Goal: Information Seeking & Learning: Learn about a topic

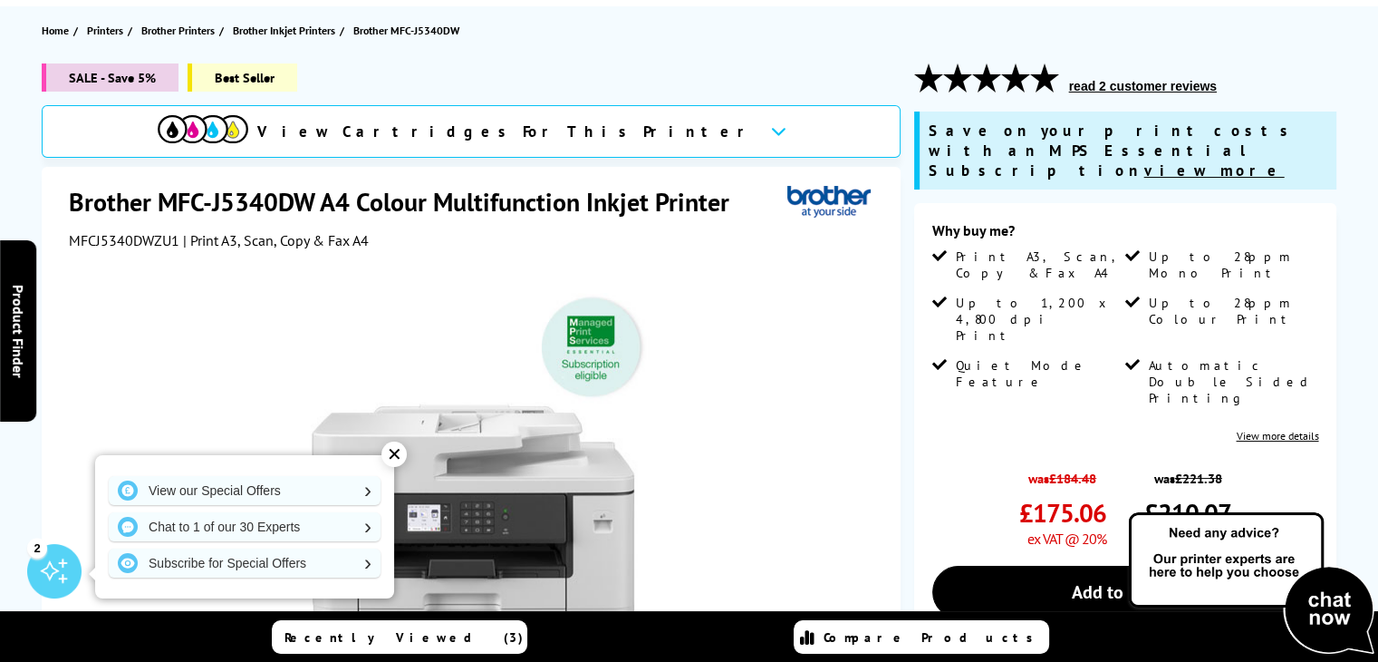
scroll to position [91, 0]
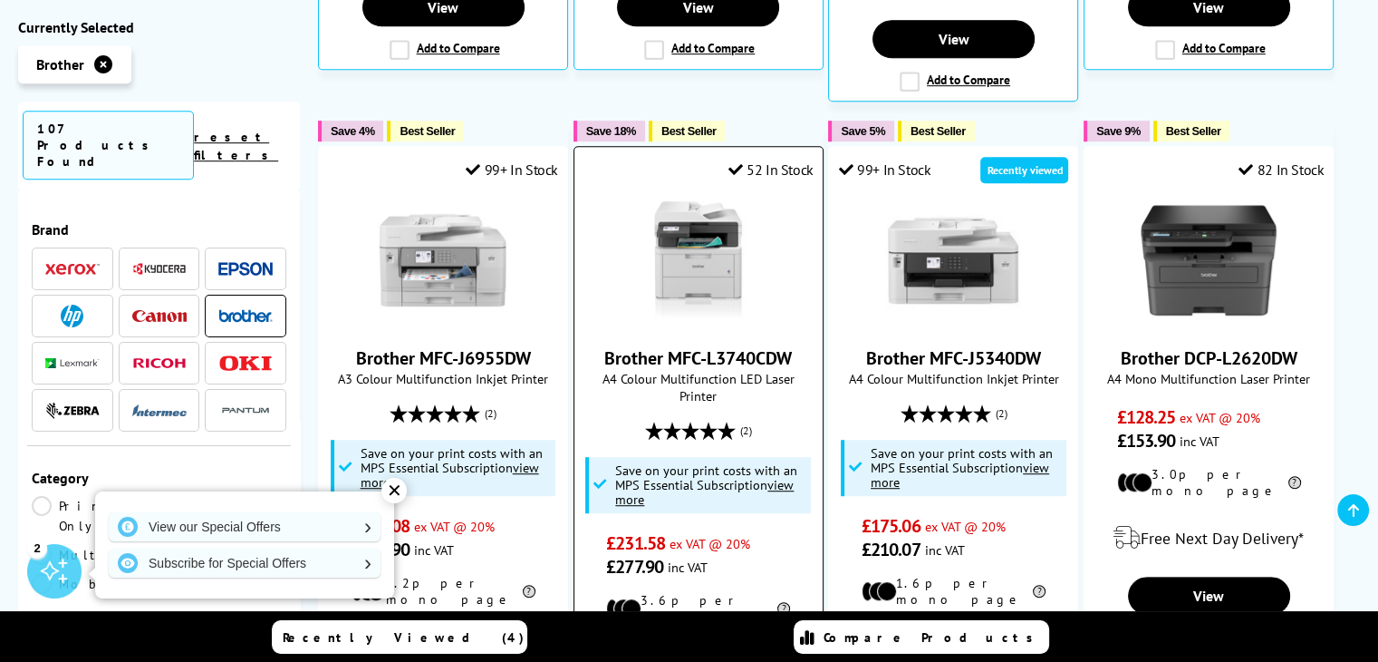
click at [629, 346] on link "Brother MFC-L3740CDW" at bounding box center [698, 358] width 188 height 24
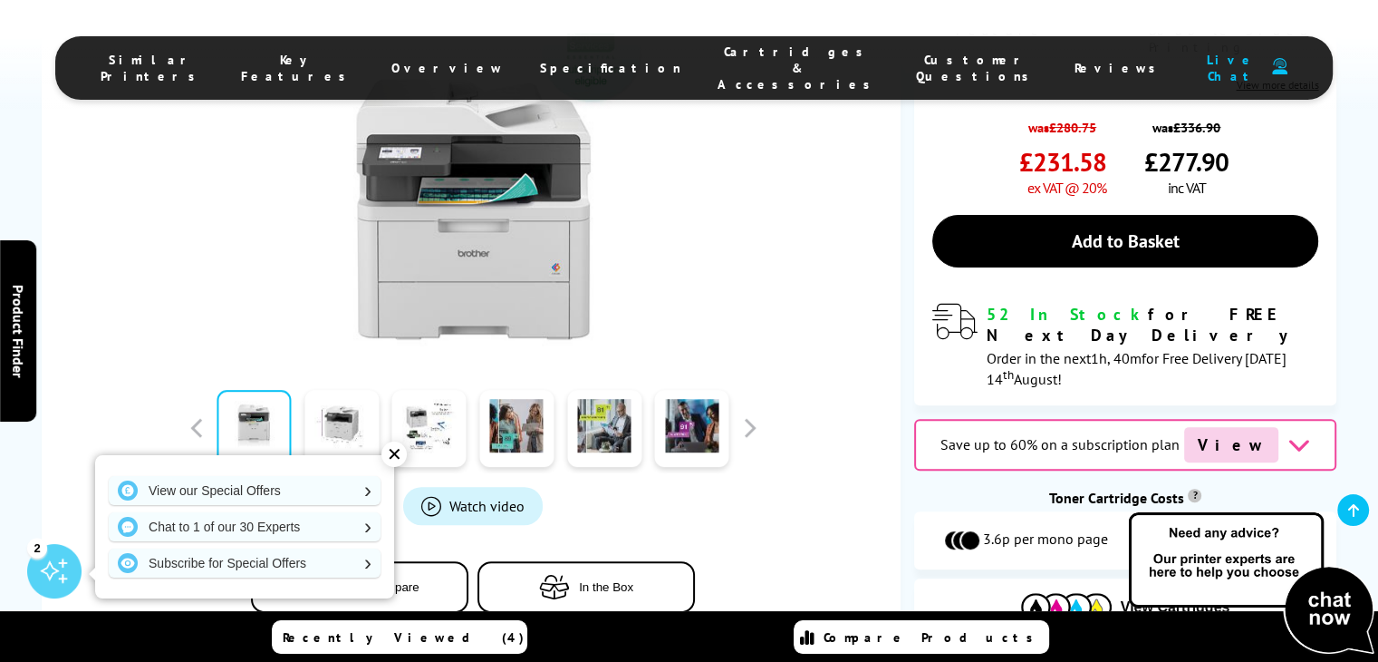
scroll to position [91, 0]
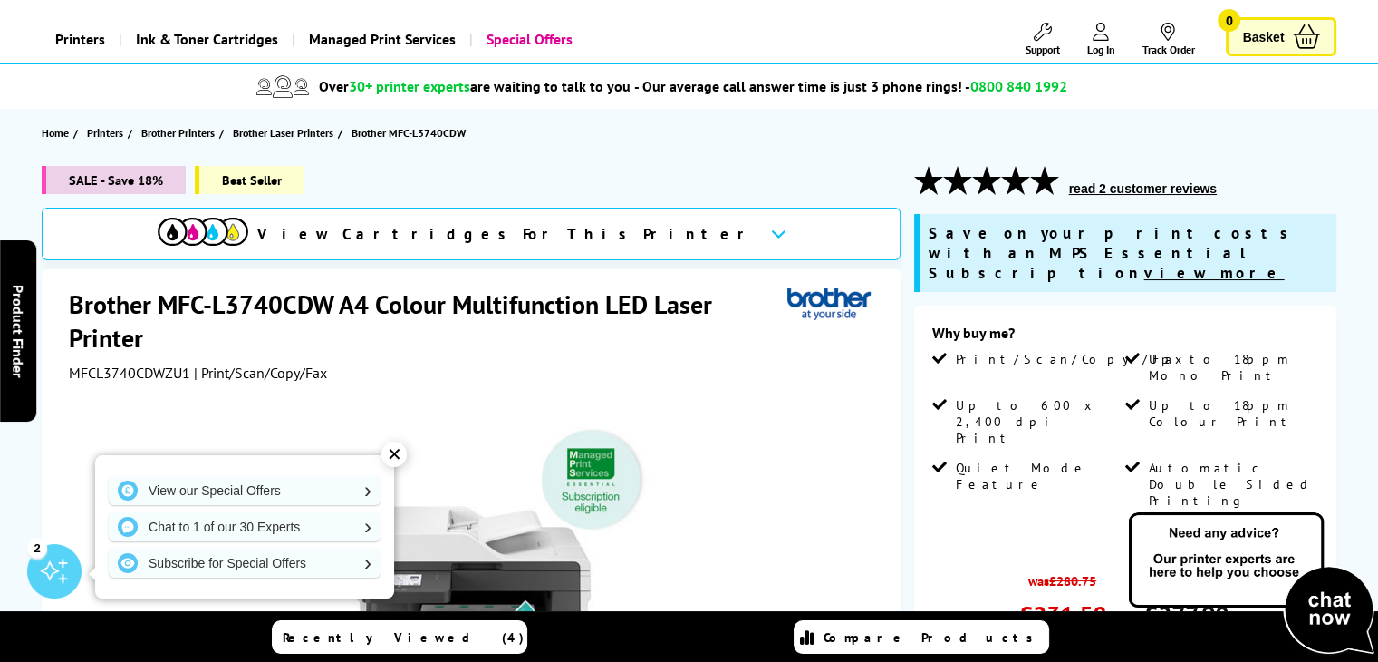
click at [107, 301] on h1 "Brother MFC-L3740CDW A4 Colour Multifunction LED Laser Printer" at bounding box center [428, 320] width 719 height 67
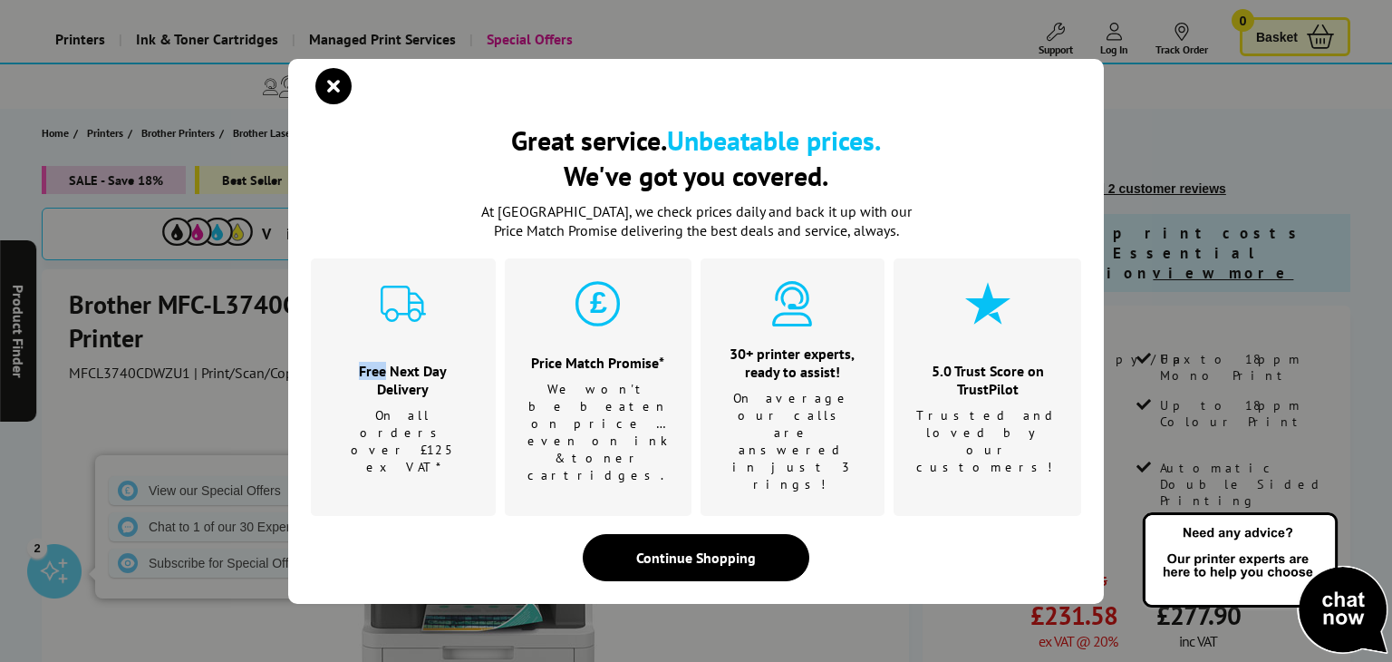
drag, startPoint x: 107, startPoint y: 301, endPoint x: 121, endPoint y: 329, distance: 31.6
click at [121, 329] on div "Great service. Unbeatable prices. We've got you covered. Great service. Unbeata…" at bounding box center [696, 331] width 1392 height 662
click at [328, 104] on icon "close modal" at bounding box center [333, 86] width 36 height 36
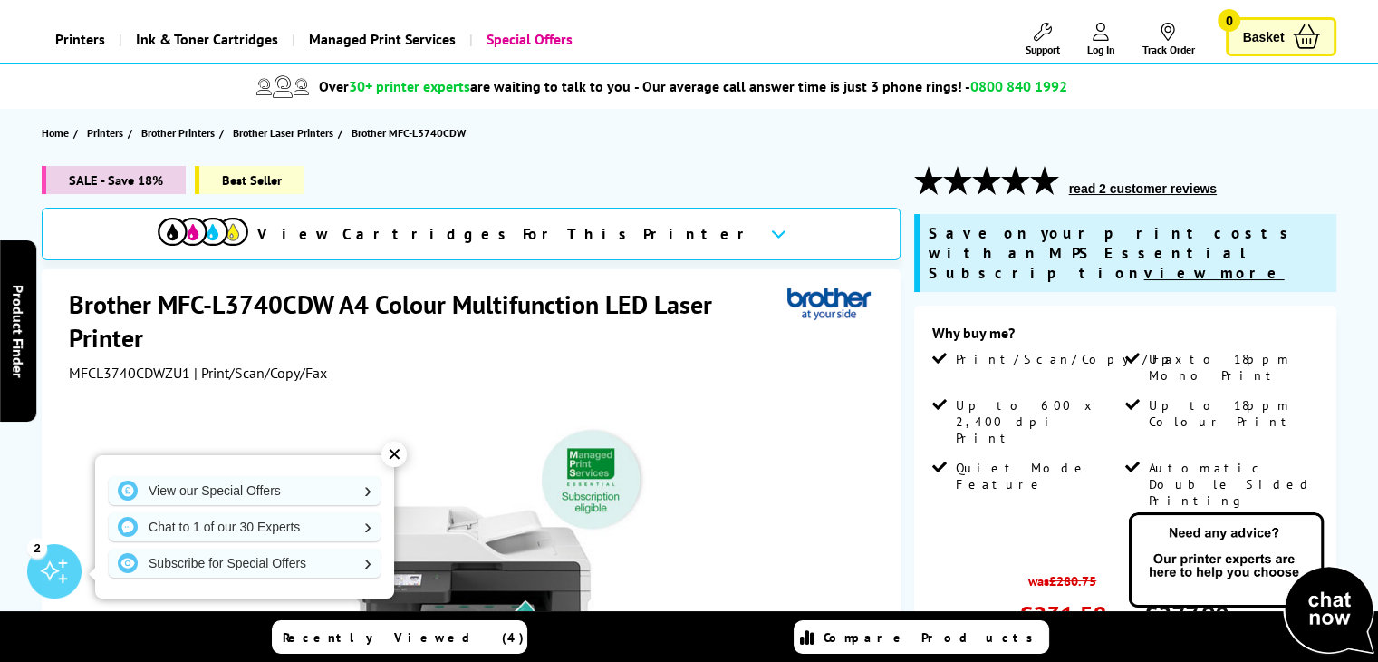
click at [100, 307] on h1 "Brother MFC-L3740CDW A4 Colour Multifunction LED Laser Printer" at bounding box center [428, 320] width 719 height 67
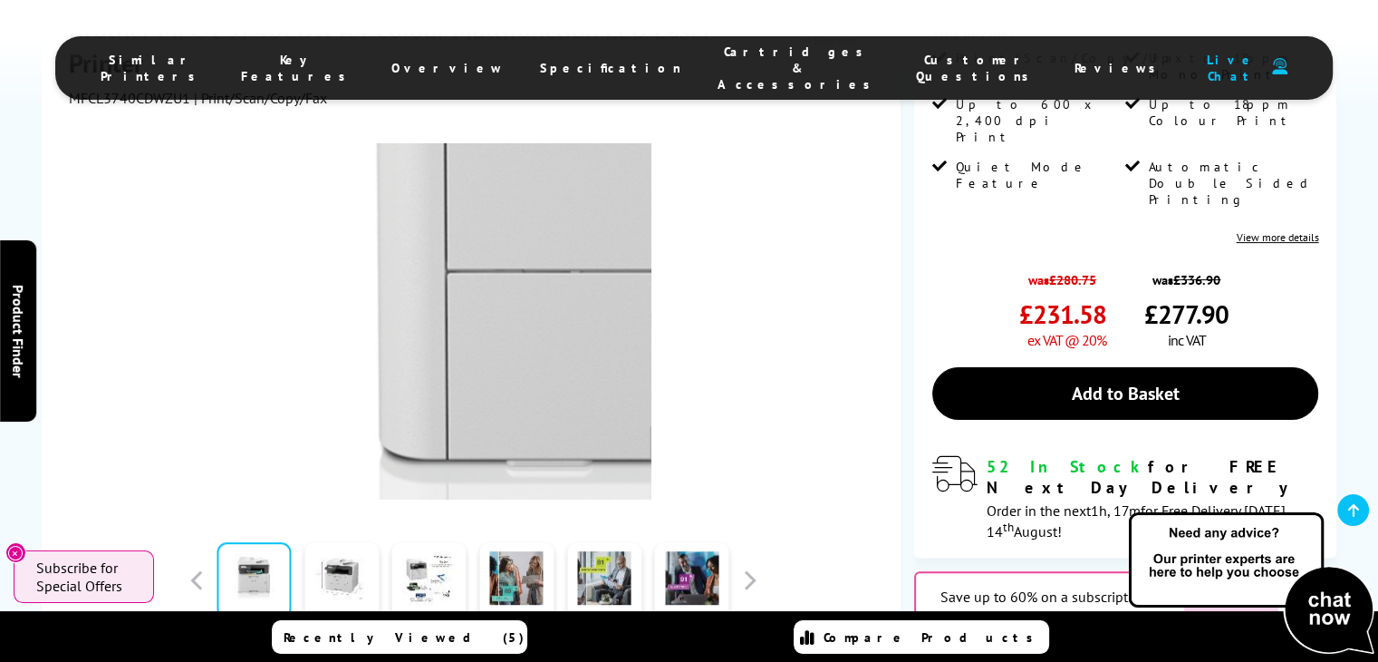
scroll to position [453, 0]
